Goal: Transaction & Acquisition: Book appointment/travel/reservation

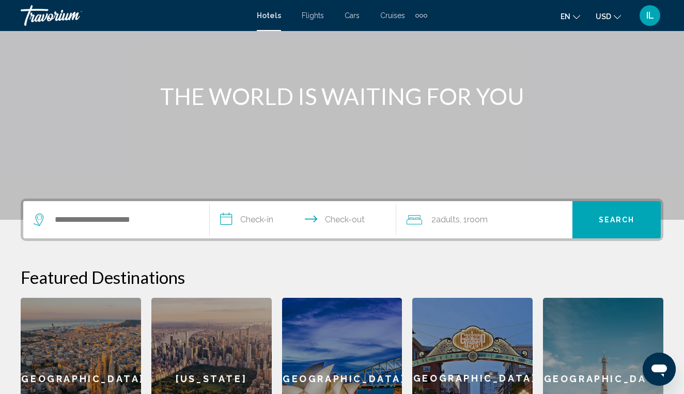
scroll to position [91, 0]
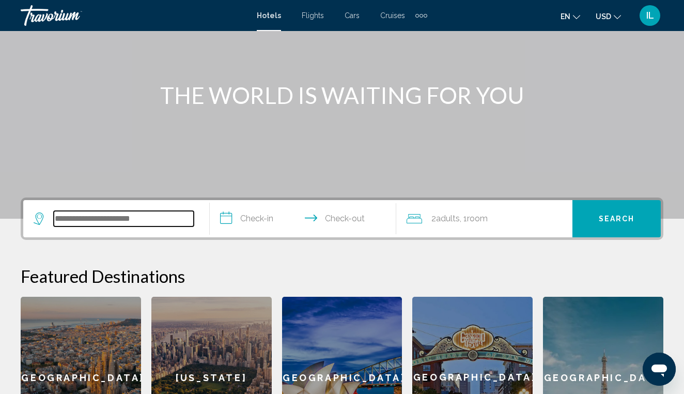
click at [148, 222] on input "Search widget" at bounding box center [124, 218] width 140 height 15
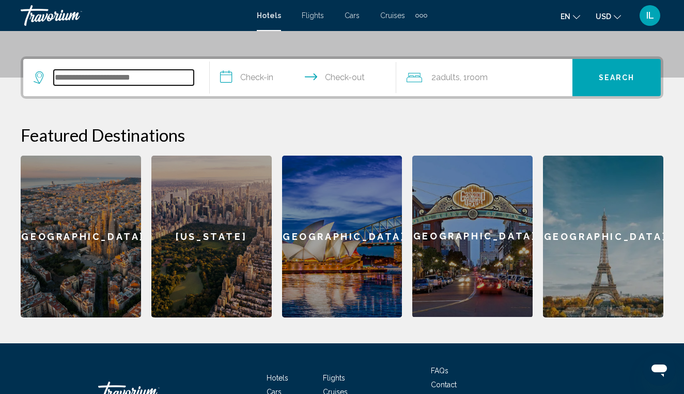
scroll to position [255, 0]
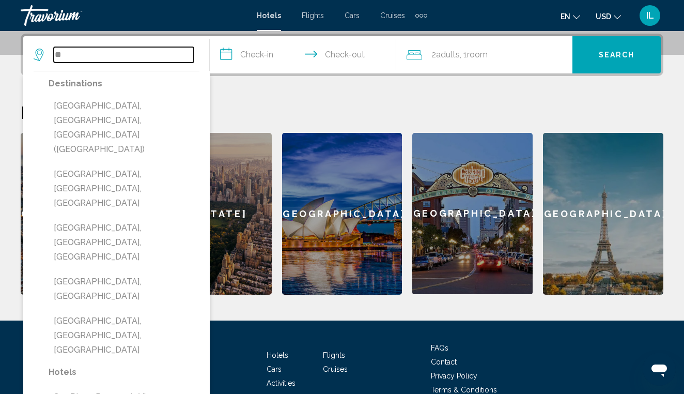
type input "*"
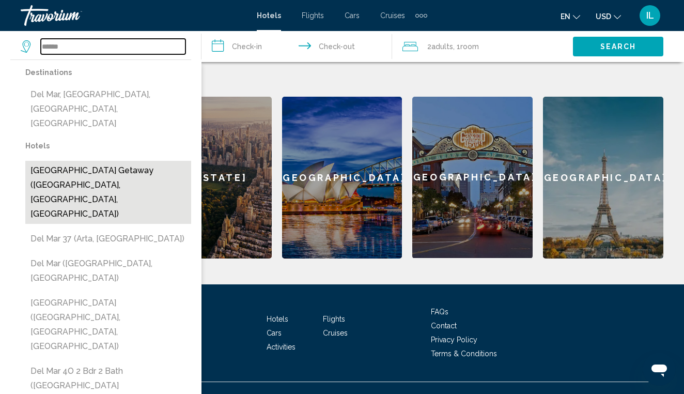
scroll to position [293, 0]
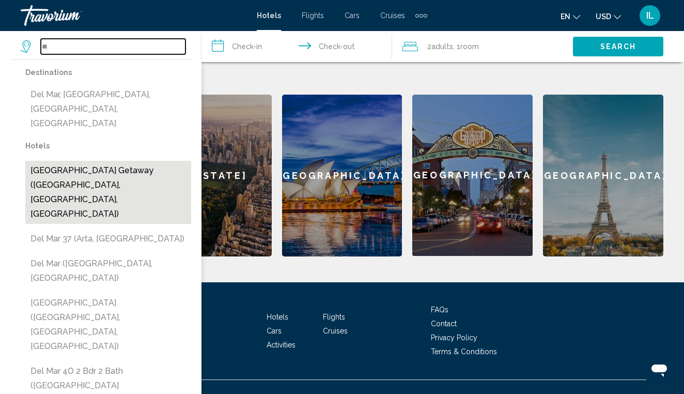
type input "*"
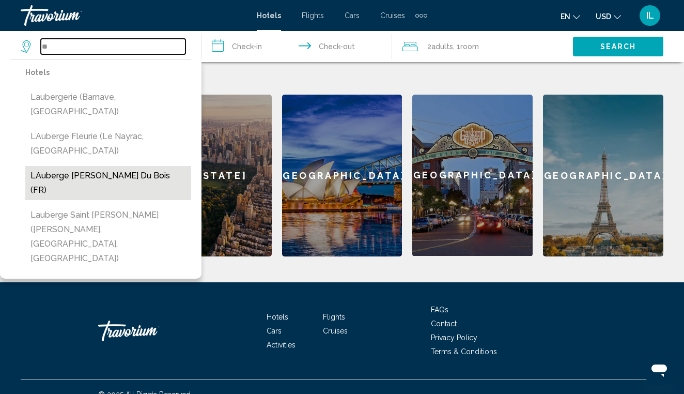
type input "*"
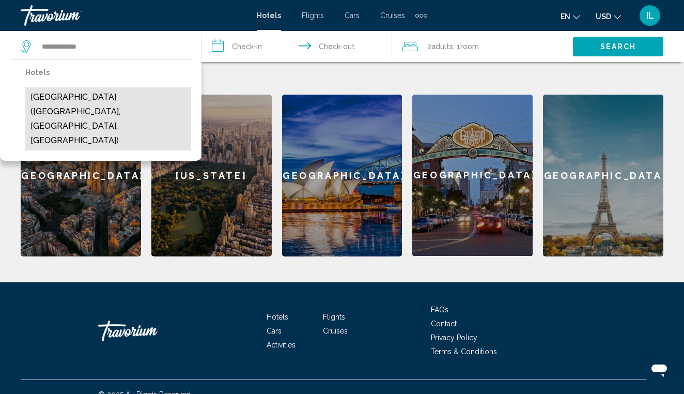
click at [52, 102] on button "[GEOGRAPHIC_DATA] ([GEOGRAPHIC_DATA], [GEOGRAPHIC_DATA], [GEOGRAPHIC_DATA])" at bounding box center [108, 118] width 166 height 63
type input "**********"
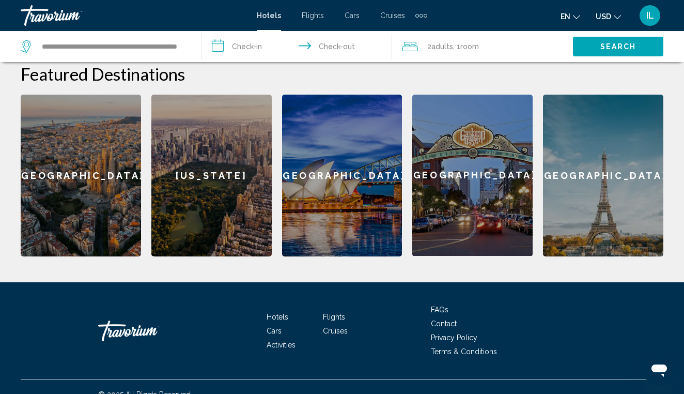
click at [247, 45] on input "**********" at bounding box center [298, 48] width 195 height 34
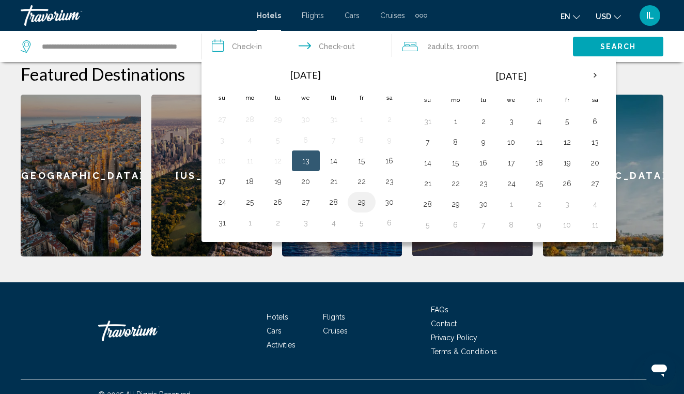
click at [359, 205] on button "29" at bounding box center [361, 202] width 17 height 14
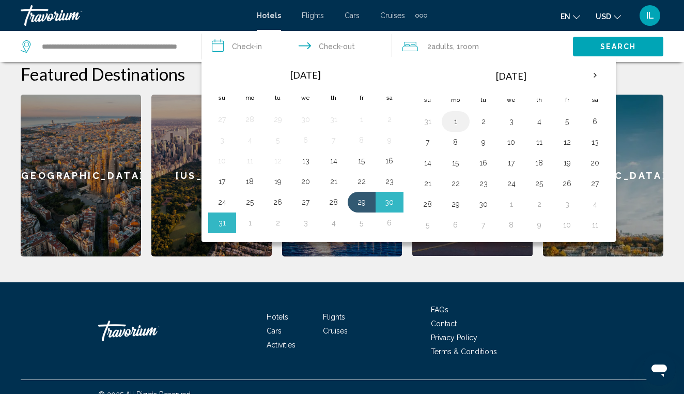
click at [451, 124] on button "1" at bounding box center [455, 121] width 17 height 14
type input "**********"
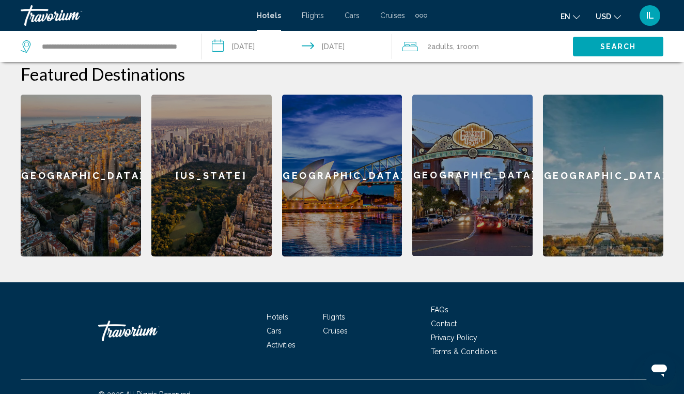
click at [622, 48] on span "Search" at bounding box center [618, 47] width 36 height 8
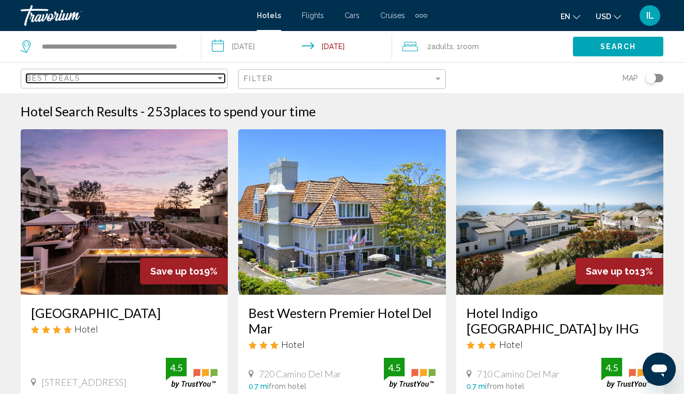
click at [101, 77] on div "Best Deals" at bounding box center [120, 78] width 189 height 8
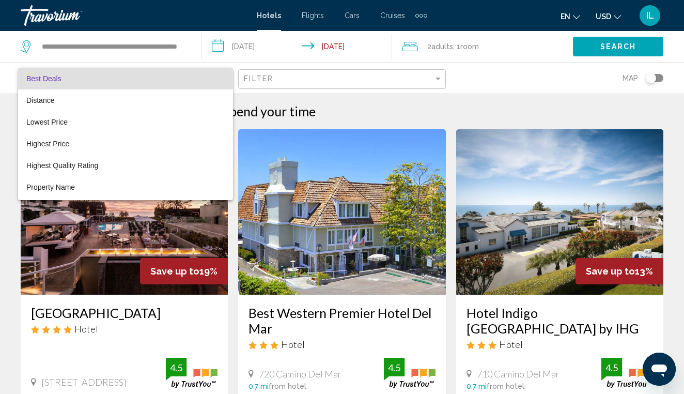
click at [55, 80] on span "Best Deals" at bounding box center [43, 78] width 35 height 8
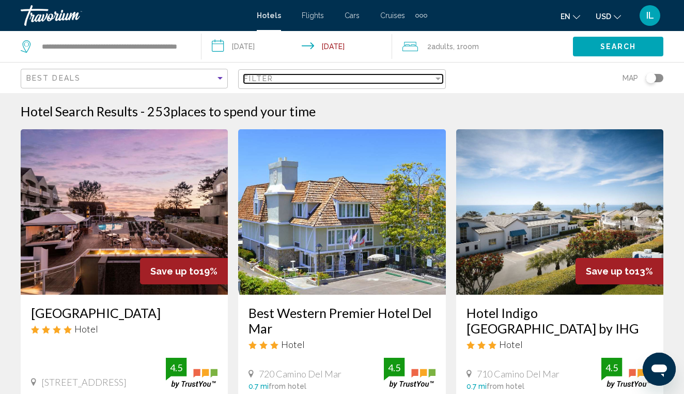
click at [275, 79] on div "Filter" at bounding box center [338, 78] width 189 height 8
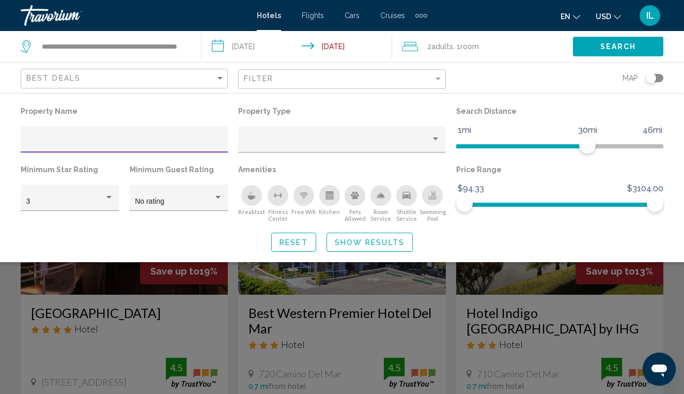
click at [512, 79] on div "Map" at bounding box center [559, 77] width 207 height 30
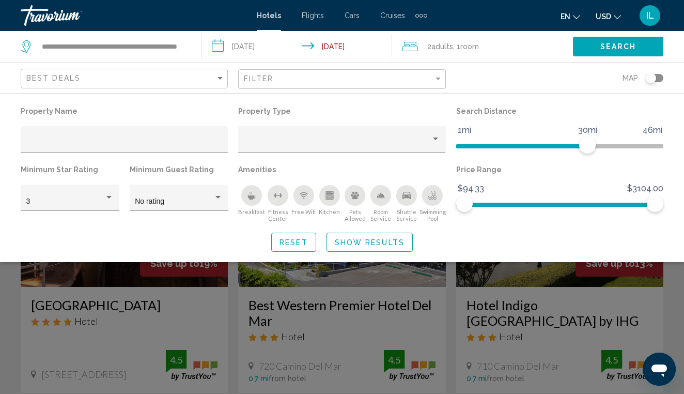
scroll to position [4, 0]
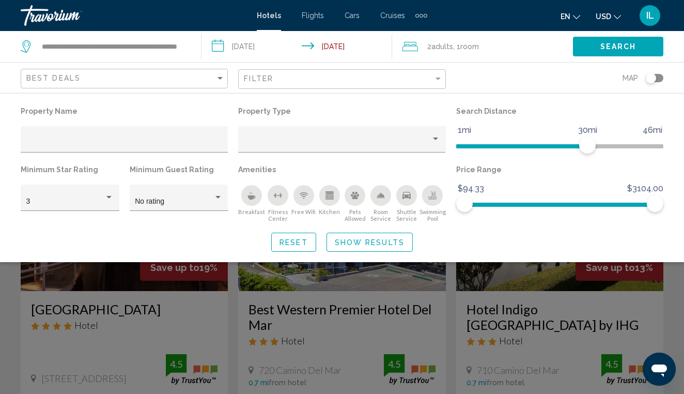
click at [551, 72] on div "Map" at bounding box center [559, 77] width 207 height 30
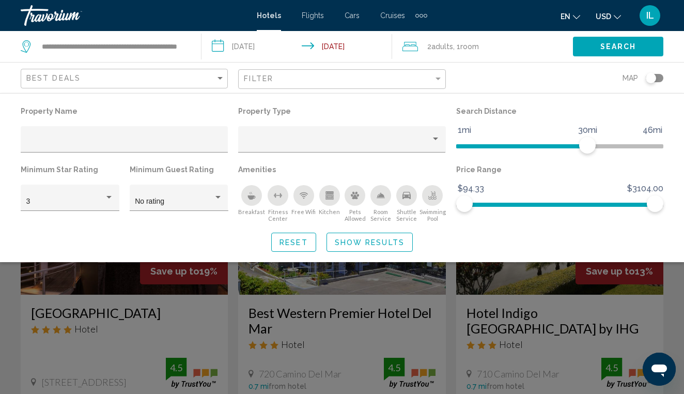
scroll to position [0, 0]
click at [675, 296] on div "Search widget" at bounding box center [342, 274] width 684 height 239
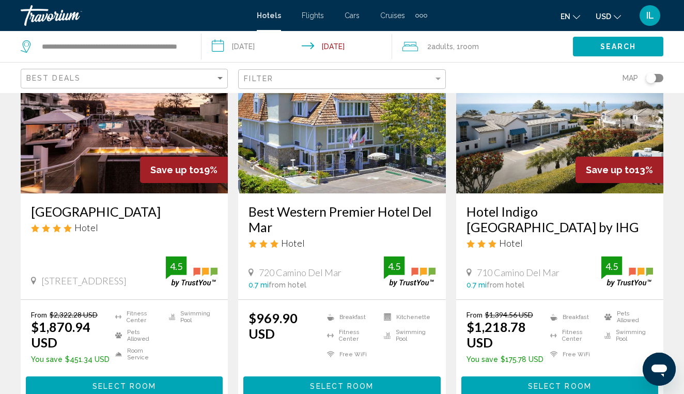
scroll to position [99, 0]
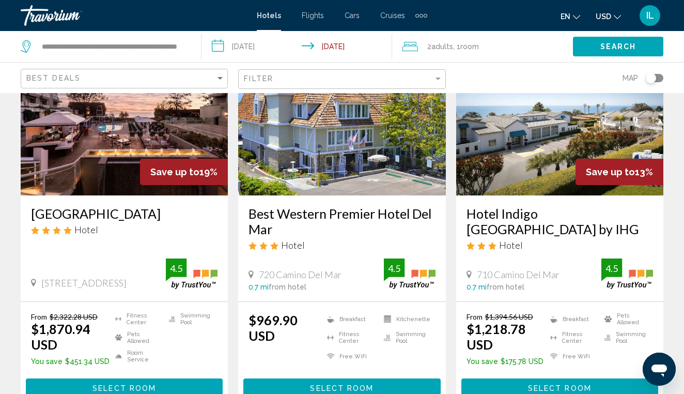
click at [164, 153] on img "Main content" at bounding box center [124, 112] width 207 height 165
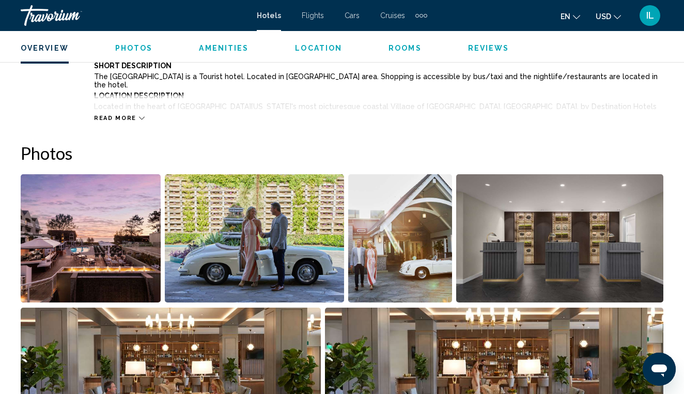
scroll to position [606, 0]
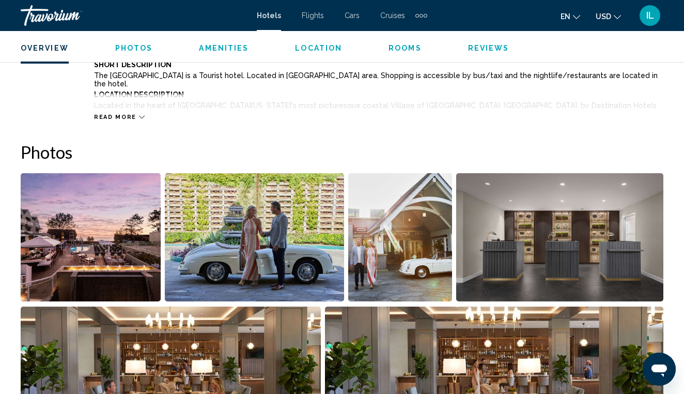
click at [139, 236] on img "Open full-screen image slider" at bounding box center [91, 237] width 140 height 128
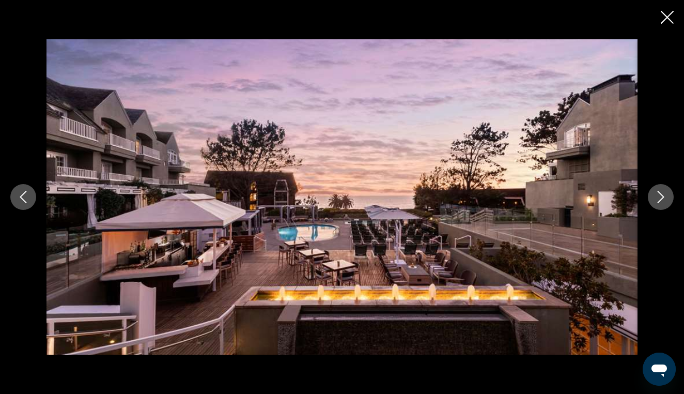
click at [659, 200] on icon "Next image" at bounding box center [660, 197] width 12 height 12
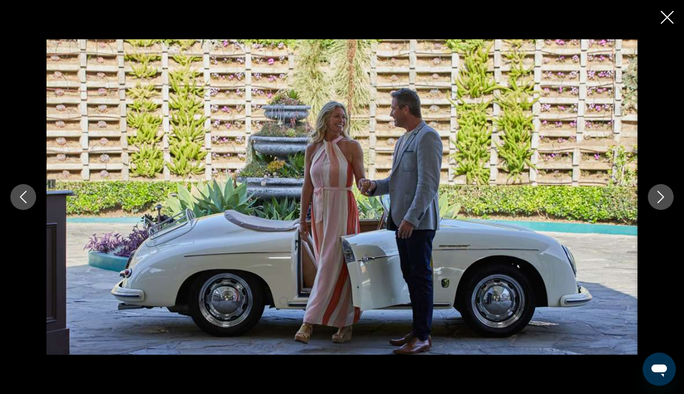
click at [659, 200] on icon "Next image" at bounding box center [660, 197] width 12 height 12
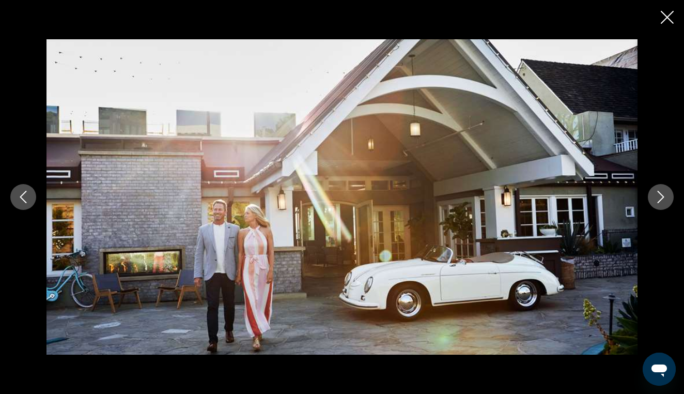
click at [659, 200] on icon "Next image" at bounding box center [660, 197] width 12 height 12
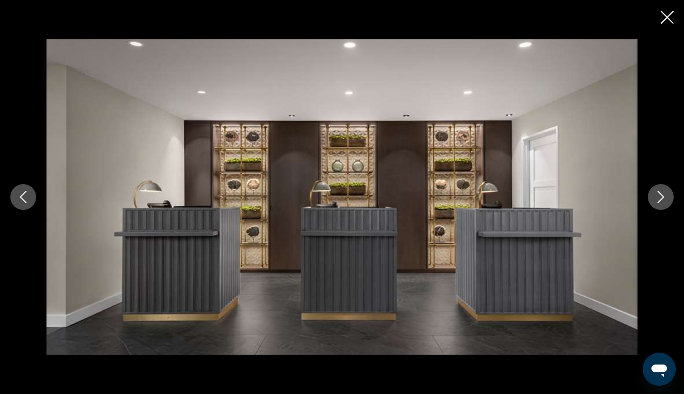
click at [659, 200] on icon "Next image" at bounding box center [660, 197] width 12 height 12
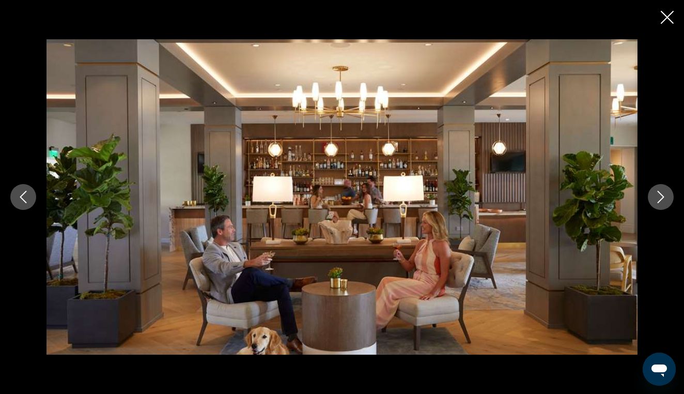
click at [659, 200] on icon "Next image" at bounding box center [660, 197] width 12 height 12
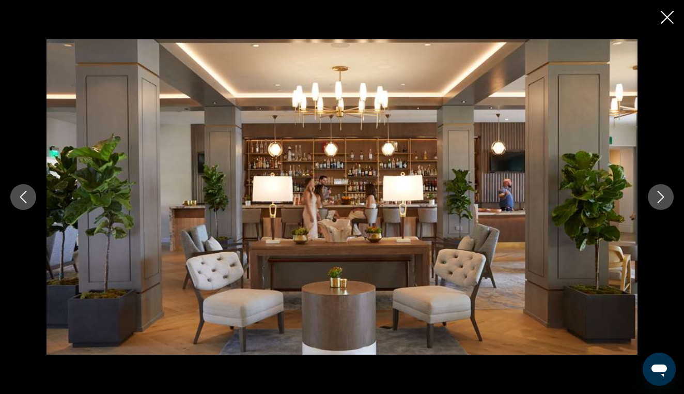
click at [659, 200] on icon "Next image" at bounding box center [660, 197] width 12 height 12
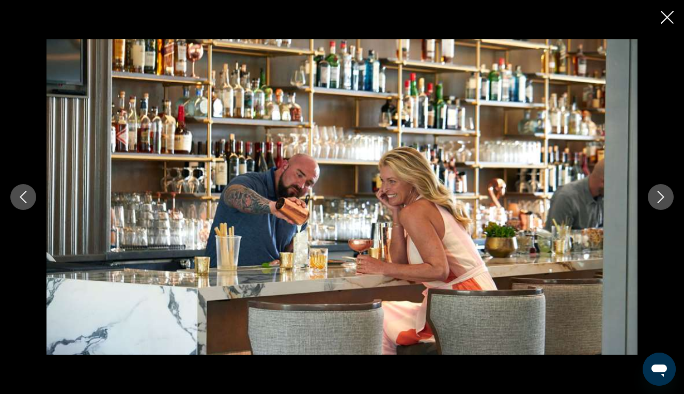
click at [659, 200] on icon "Next image" at bounding box center [660, 197] width 12 height 12
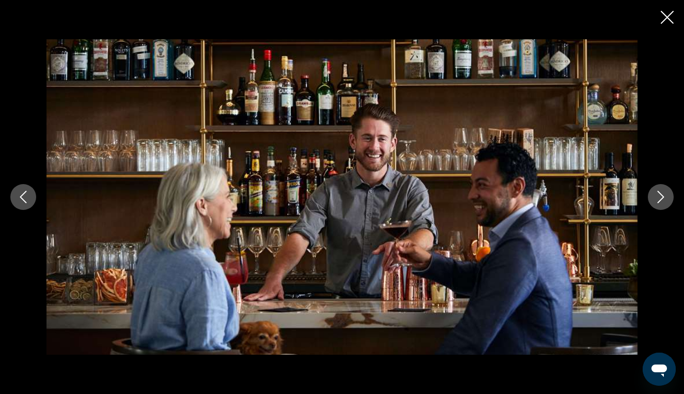
click at [659, 200] on icon "Next image" at bounding box center [660, 197] width 12 height 12
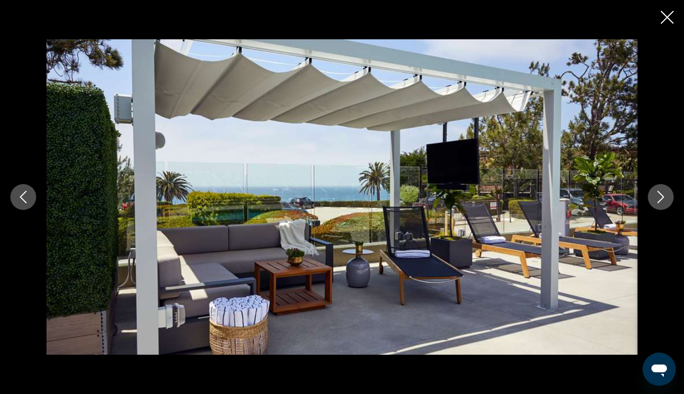
click at [659, 200] on icon "Next image" at bounding box center [660, 197] width 12 height 12
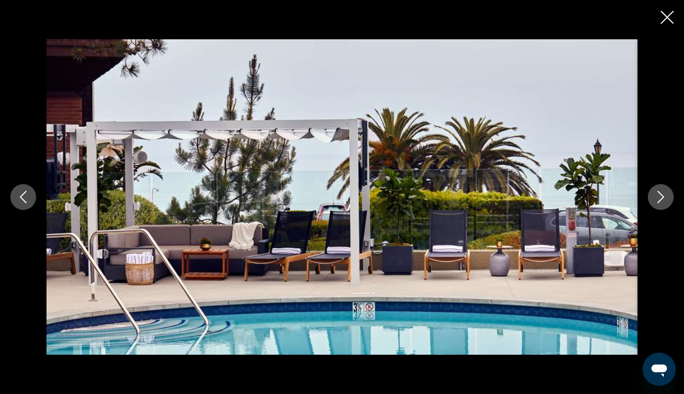
click at [659, 200] on icon "Next image" at bounding box center [660, 197] width 12 height 12
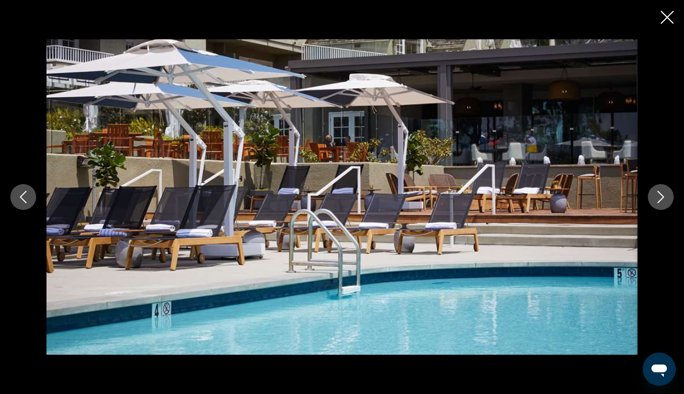
click at [659, 200] on icon "Next image" at bounding box center [660, 197] width 12 height 12
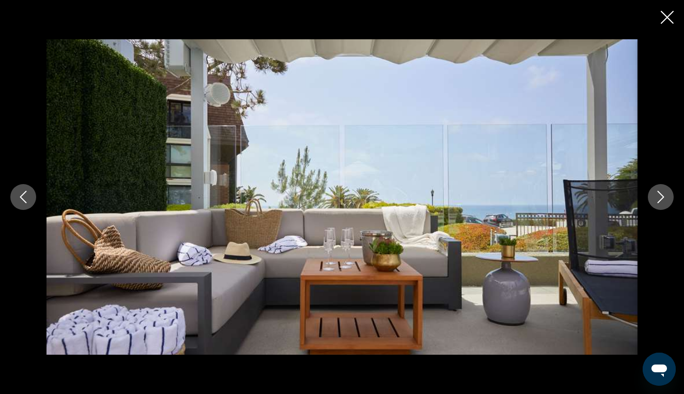
click at [659, 200] on icon "Next image" at bounding box center [660, 197] width 12 height 12
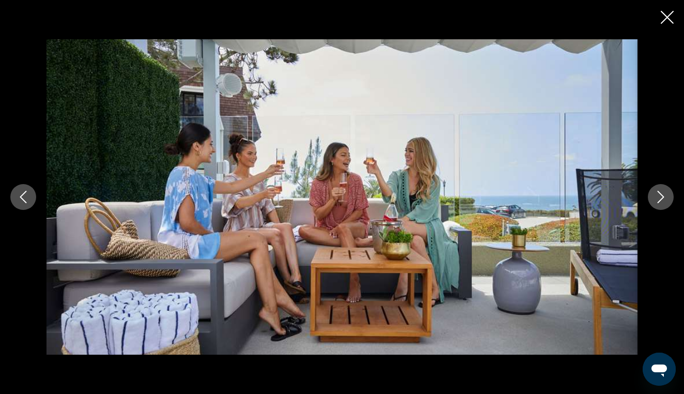
click at [659, 200] on icon "Next image" at bounding box center [660, 197] width 12 height 12
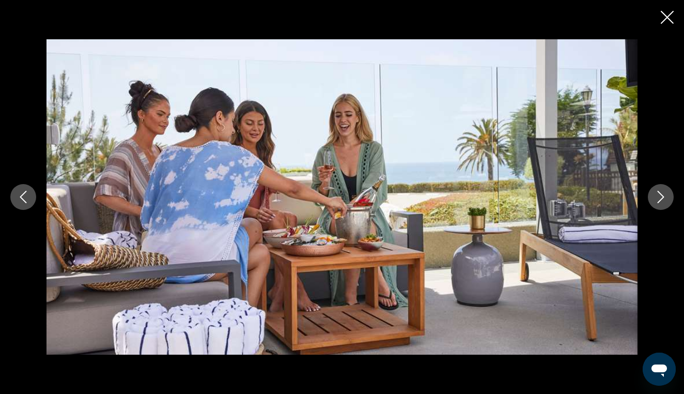
click at [659, 200] on icon "Next image" at bounding box center [660, 197] width 12 height 12
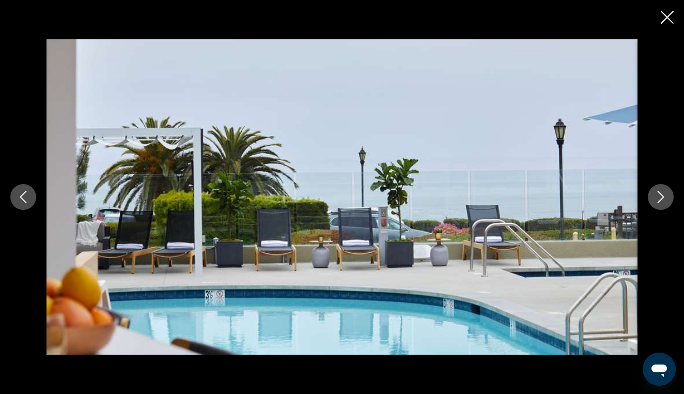
click at [659, 200] on icon "Next image" at bounding box center [660, 197] width 12 height 12
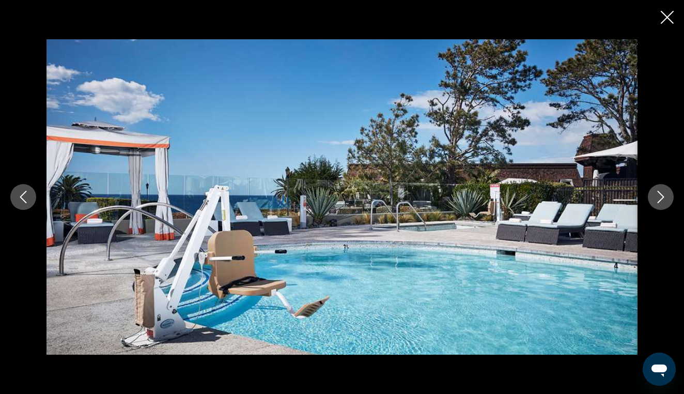
click at [659, 200] on icon "Next image" at bounding box center [660, 197] width 12 height 12
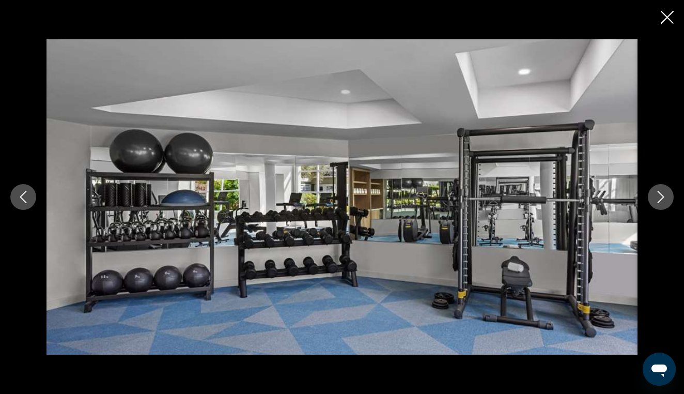
click at [659, 200] on icon "Next image" at bounding box center [660, 197] width 12 height 12
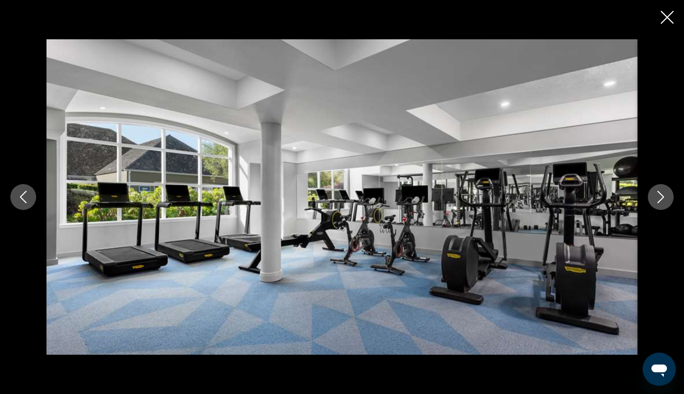
click at [659, 200] on icon "Next image" at bounding box center [660, 197] width 12 height 12
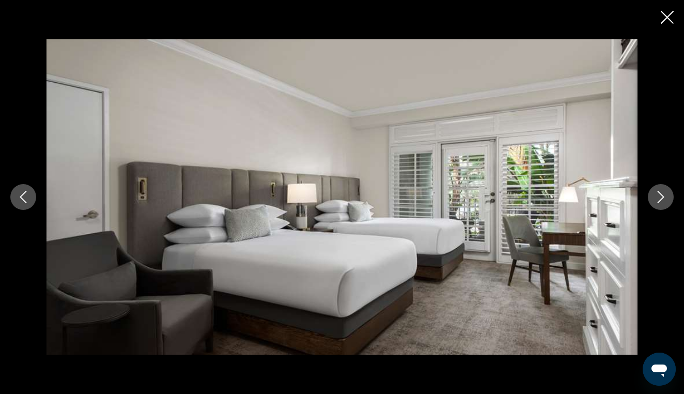
click at [659, 200] on icon "Next image" at bounding box center [660, 197] width 12 height 12
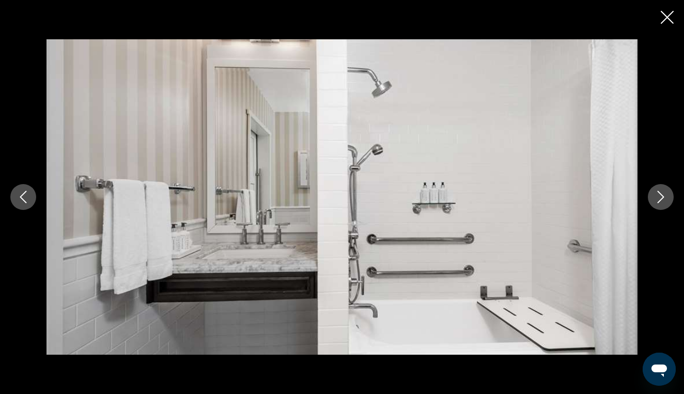
click at [659, 200] on icon "Next image" at bounding box center [660, 197] width 12 height 12
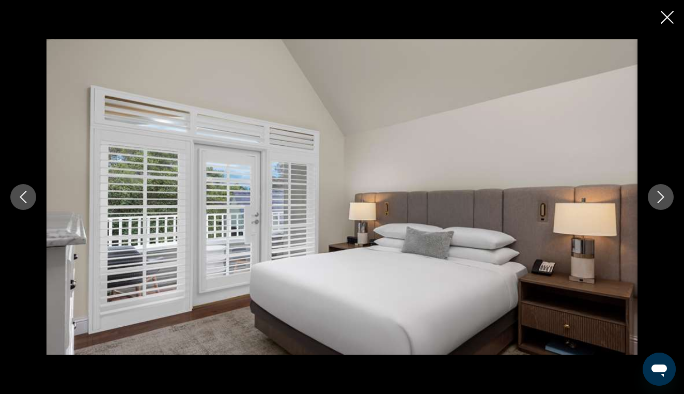
click at [659, 200] on icon "Next image" at bounding box center [660, 197] width 12 height 12
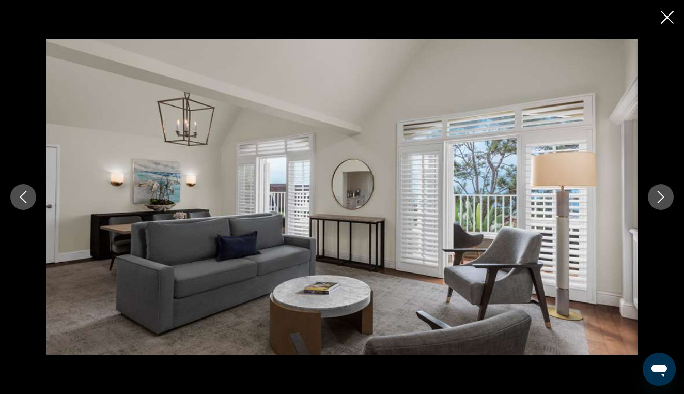
click at [668, 21] on icon "Close slideshow" at bounding box center [667, 17] width 13 height 13
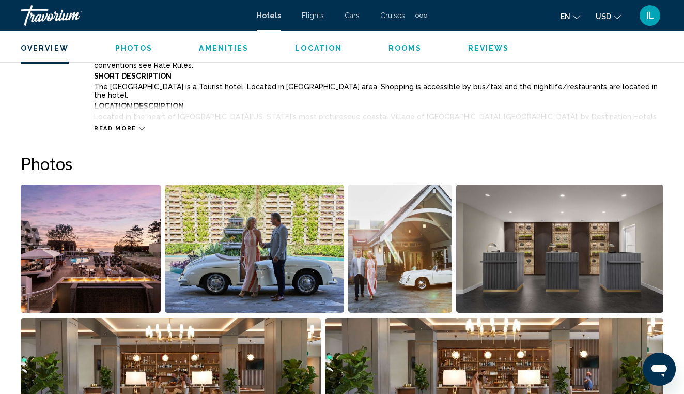
scroll to position [595, 0]
